Goal: Information Seeking & Learning: Learn about a topic

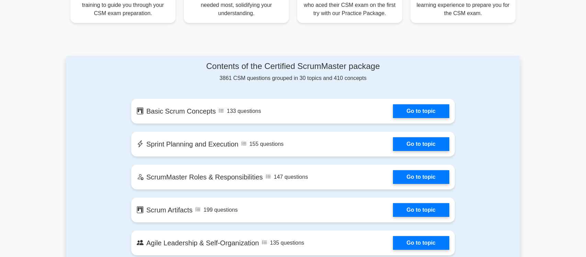
scroll to position [323, 0]
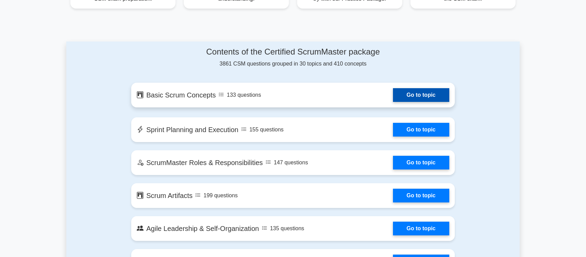
click at [408, 93] on link "Go to topic" at bounding box center [421, 95] width 56 height 14
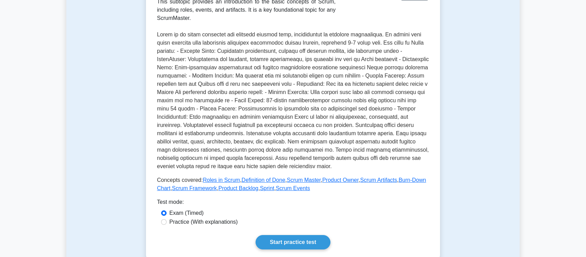
scroll to position [256, 0]
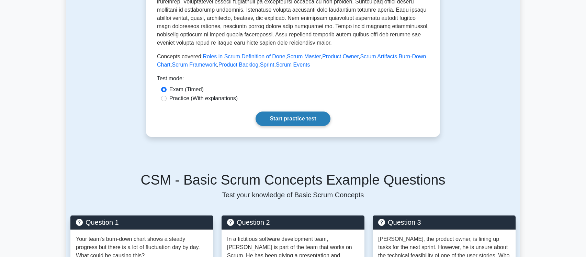
click at [286, 118] on link "Start practice test" at bounding box center [293, 119] width 75 height 14
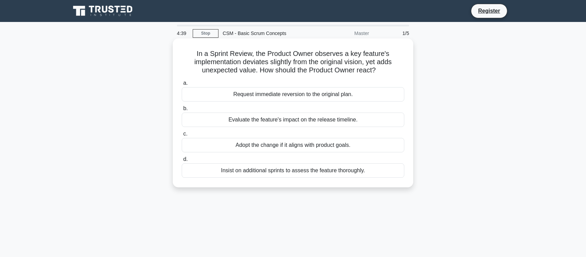
click at [289, 148] on div "Adopt the change if it aligns with product goals." at bounding box center [293, 145] width 223 height 14
click at [182, 136] on input "c. Adopt the change if it aligns with product goals." at bounding box center [182, 134] width 0 height 4
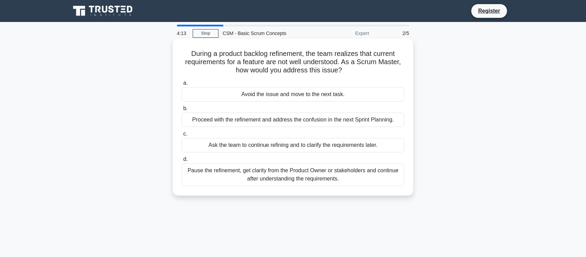
click at [260, 177] on div "Pause the refinement, get clarity from the Product Owner or stakeholders and co…" at bounding box center [293, 175] width 223 height 23
click at [182, 162] on input "d. Pause the refinement, get clarity from the Product Owner or stakeholders and…" at bounding box center [182, 159] width 0 height 4
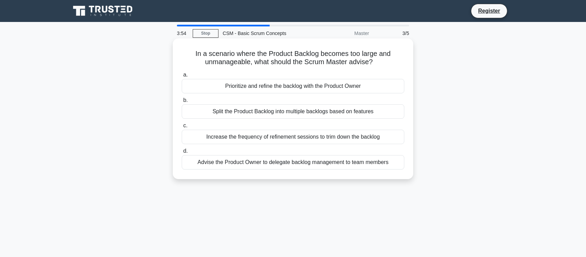
click at [270, 88] on div "Prioritize and refine the backlog with the Product Owner" at bounding box center [293, 86] width 223 height 14
click at [182, 77] on input "a. Prioritize and refine the backlog with the Product Owner" at bounding box center [182, 75] width 0 height 4
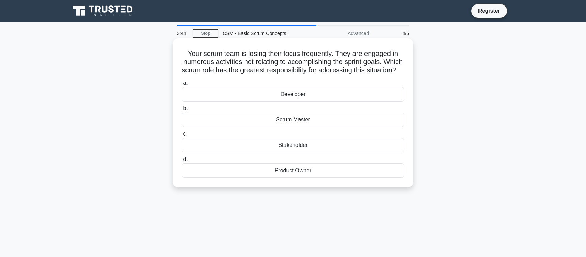
click at [292, 127] on div "Scrum Master" at bounding box center [293, 120] width 223 height 14
click at [182, 111] on input "b. Scrum Master" at bounding box center [182, 109] width 0 height 4
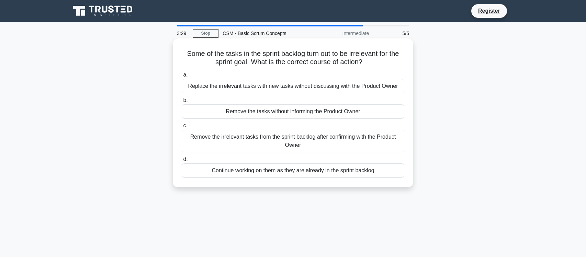
click at [293, 144] on div "Remove the irrelevant tasks from the sprint backlog after confirming with the P…" at bounding box center [293, 141] width 223 height 23
click at [182, 128] on input "c. Remove the irrelevant tasks from the sprint backlog after confirming with th…" at bounding box center [182, 126] width 0 height 4
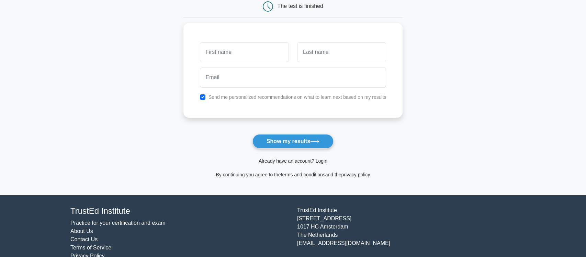
scroll to position [88, 0]
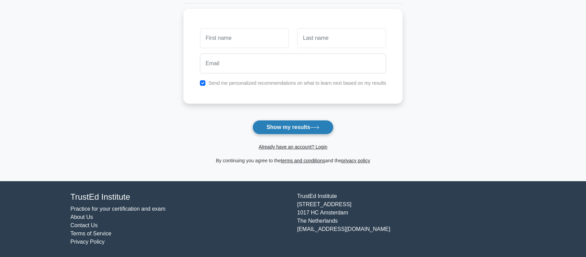
click at [288, 128] on button "Show my results" at bounding box center [293, 127] width 81 height 14
click at [203, 80] on input "checkbox" at bounding box center [202, 81] width 5 height 5
checkbox input "false"
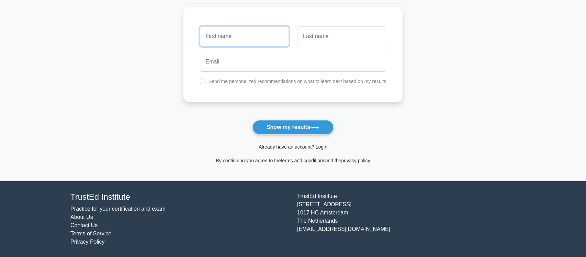
click at [218, 41] on input "text" at bounding box center [244, 36] width 89 height 20
type input "[PERSON_NAME]"
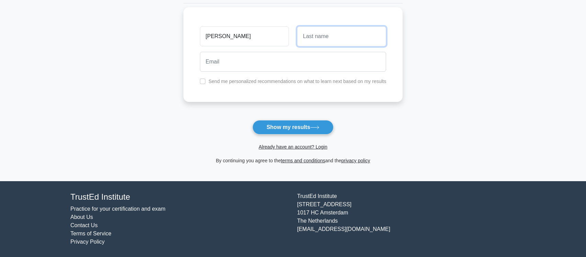
click at [316, 41] on input "text" at bounding box center [341, 36] width 89 height 20
type input "Quance"
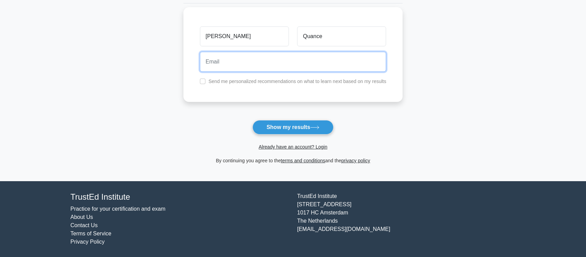
click at [243, 62] on input "email" at bounding box center [293, 62] width 187 height 20
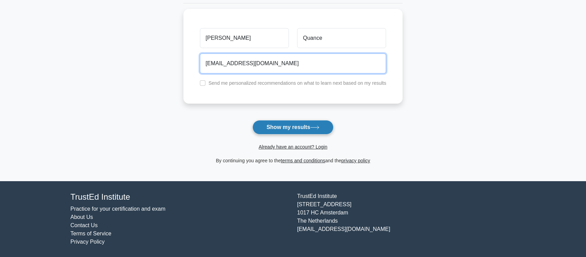
type input "mickquance@hotmail.com"
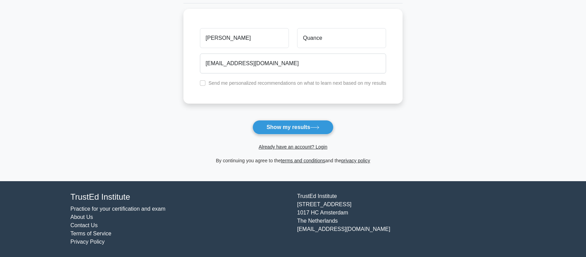
click at [299, 129] on button "Show my results" at bounding box center [293, 127] width 81 height 14
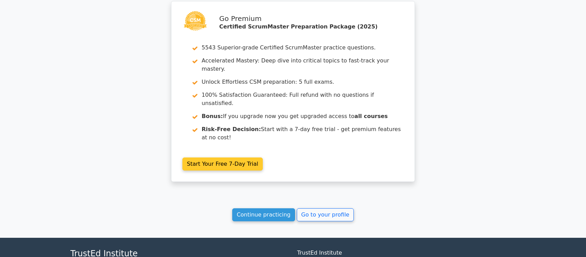
scroll to position [998, 0]
